Goal: Navigation & Orientation: Find specific page/section

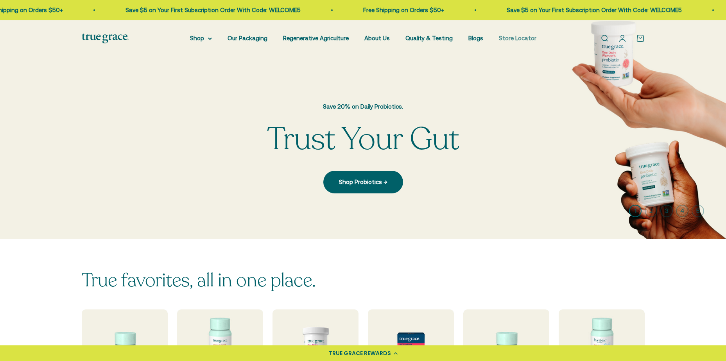
click at [517, 38] on link "Store Locator" at bounding box center [518, 38] width 38 height 7
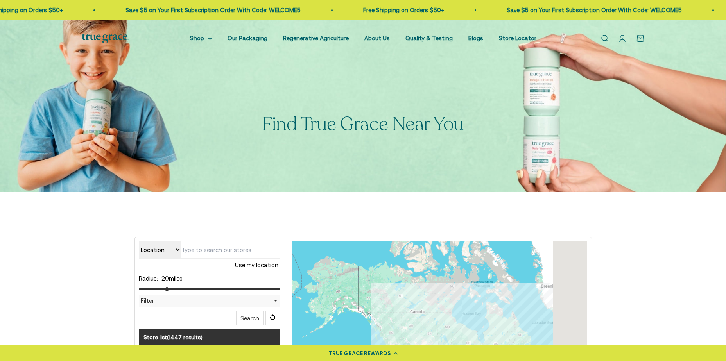
type input "6"
click at [148, 289] on input "range" at bounding box center [210, 289] width 142 height 1
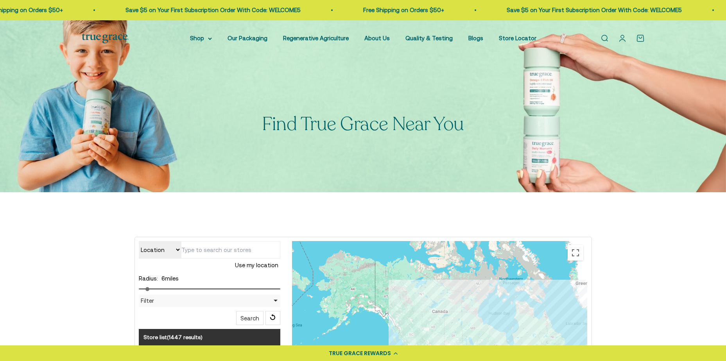
click at [233, 253] on input "text" at bounding box center [230, 250] width 99 height 18
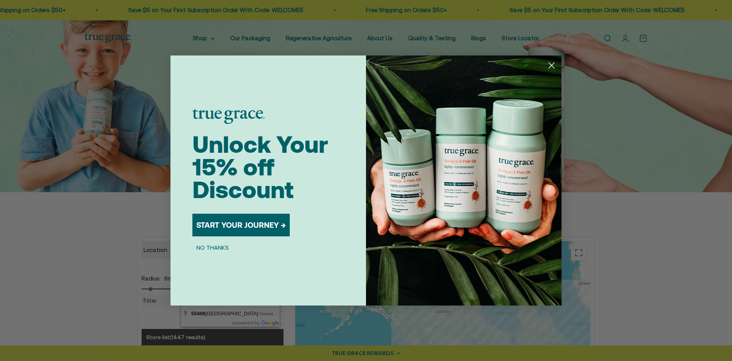
click at [210, 252] on button "NO THANKS" at bounding box center [212, 247] width 40 height 9
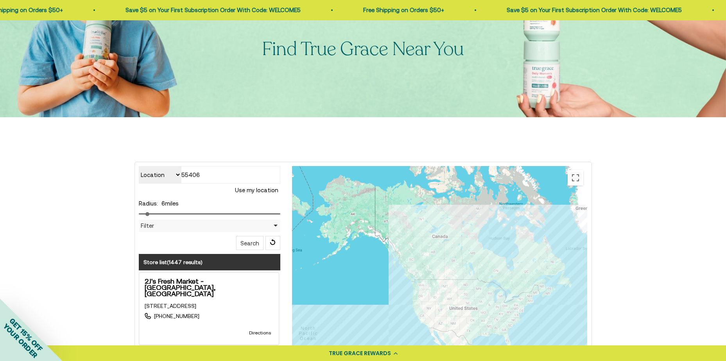
scroll to position [78, 0]
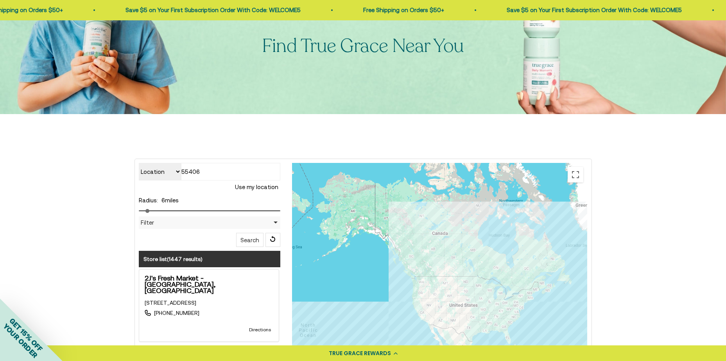
click at [224, 174] on input "55406" at bounding box center [230, 172] width 99 height 18
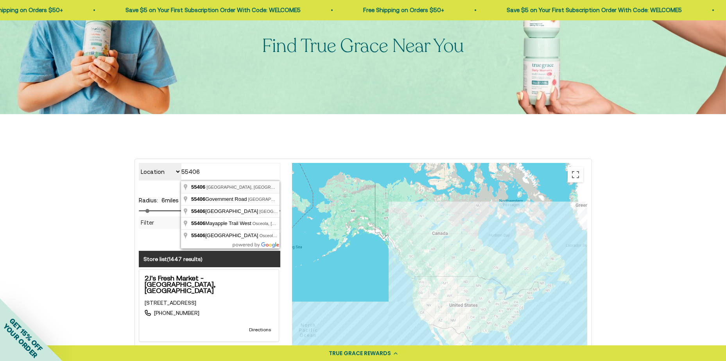
type input "[GEOGRAPHIC_DATA], [GEOGRAPHIC_DATA]"
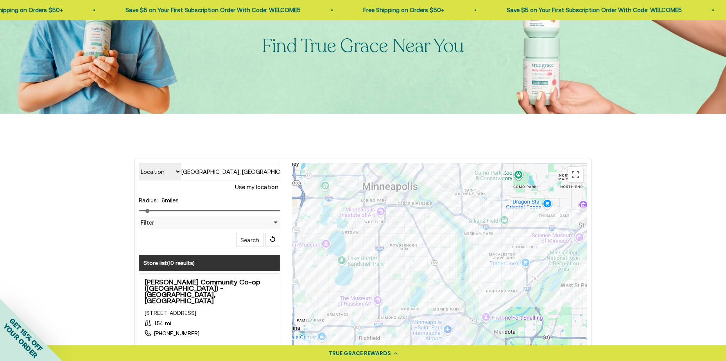
drag, startPoint x: 531, startPoint y: 320, endPoint x: 516, endPoint y: 253, distance: 69.0
click at [516, 253] on div at bounding box center [439, 319] width 295 height 313
click at [503, 249] on div at bounding box center [439, 319] width 295 height 313
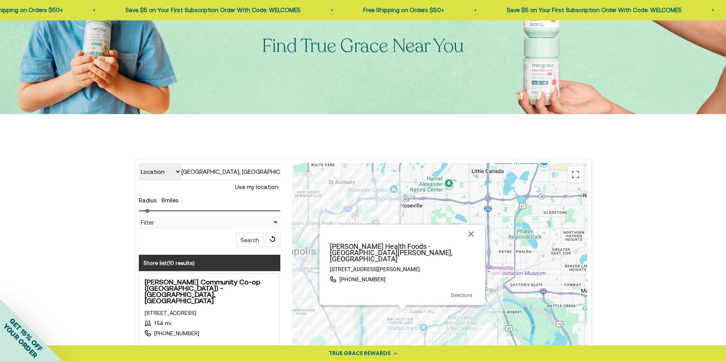
drag, startPoint x: 472, startPoint y: 316, endPoint x: 431, endPoint y: 319, distance: 41.9
click at [431, 319] on div "[PERSON_NAME] Health Foods - [GEOGRAPHIC_DATA][PERSON_NAME], [GEOGRAPHIC_DATA] …" at bounding box center [439, 319] width 295 height 313
click at [475, 244] on button "Close" at bounding box center [471, 234] width 19 height 19
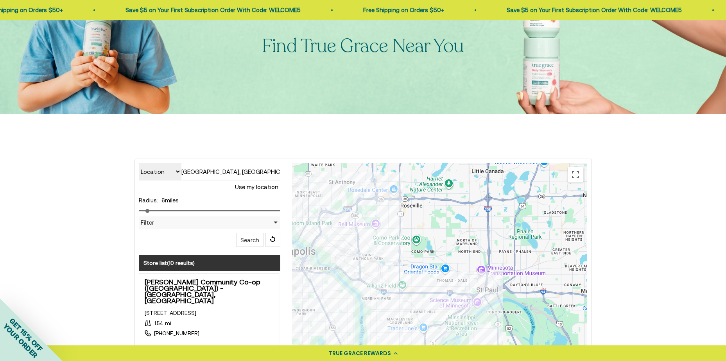
click at [444, 297] on div at bounding box center [439, 319] width 295 height 313
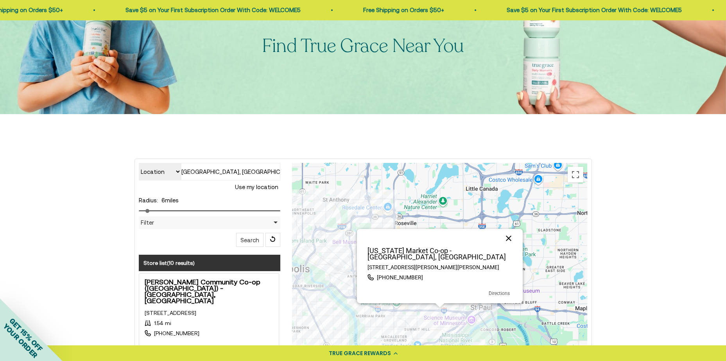
click at [507, 245] on button "Close" at bounding box center [508, 238] width 19 height 19
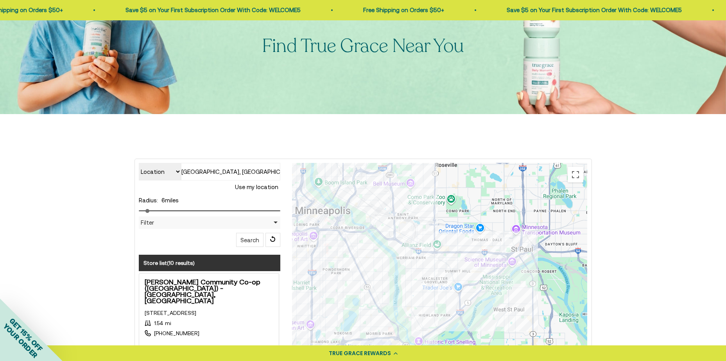
drag, startPoint x: 461, startPoint y: 323, endPoint x: 502, endPoint y: 263, distance: 72.8
click at [502, 263] on div at bounding box center [439, 319] width 295 height 313
click at [465, 301] on div at bounding box center [439, 319] width 295 height 313
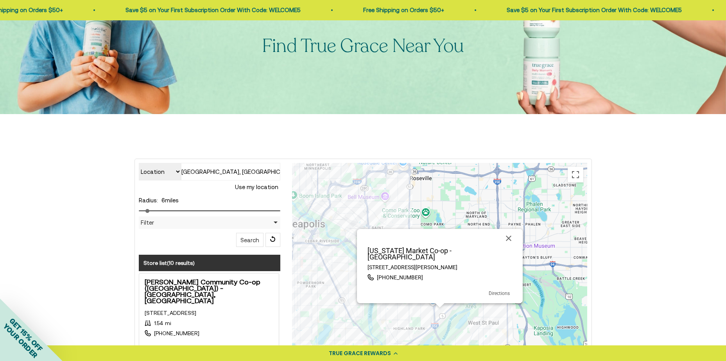
click at [511, 245] on button "Close" at bounding box center [508, 238] width 19 height 19
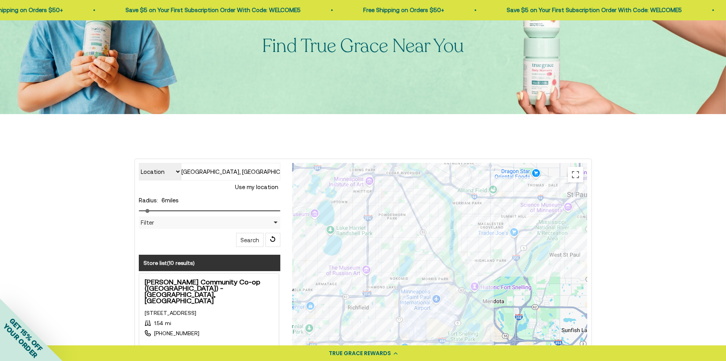
drag, startPoint x: 409, startPoint y: 319, endPoint x: 491, endPoint y: 250, distance: 107.1
click at [491, 250] on div at bounding box center [439, 319] width 295 height 313
click at [352, 298] on div at bounding box center [439, 319] width 295 height 313
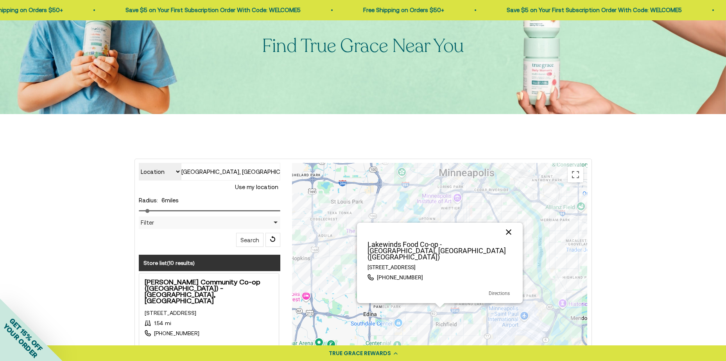
click at [508, 241] on button "Close" at bounding box center [508, 232] width 19 height 19
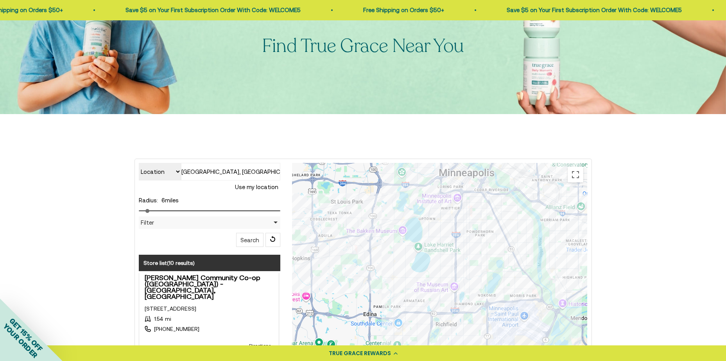
scroll to position [0, 0]
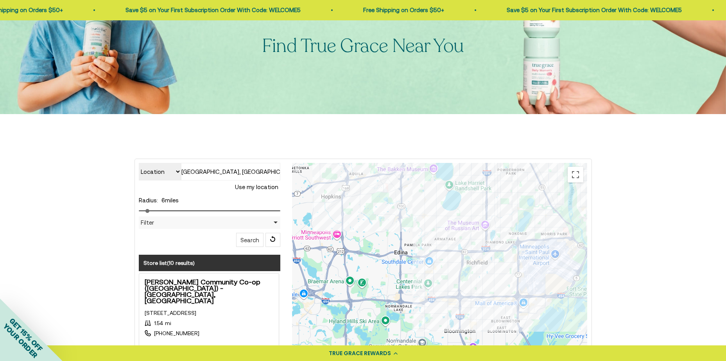
drag, startPoint x: 489, startPoint y: 300, endPoint x: 519, endPoint y: 234, distance: 72.8
click at [519, 234] on div at bounding box center [439, 319] width 295 height 313
click at [70, 253] on div "Location Store name [GEOGRAPHIC_DATA], [GEOGRAPHIC_DATA] Use my location Radius…" at bounding box center [363, 334] width 726 height 441
click at [64, 187] on div "Location Store name [GEOGRAPHIC_DATA], [GEOGRAPHIC_DATA] Use my location Radius…" at bounding box center [363, 334] width 726 height 441
